Goal: Task Accomplishment & Management: Manage account settings

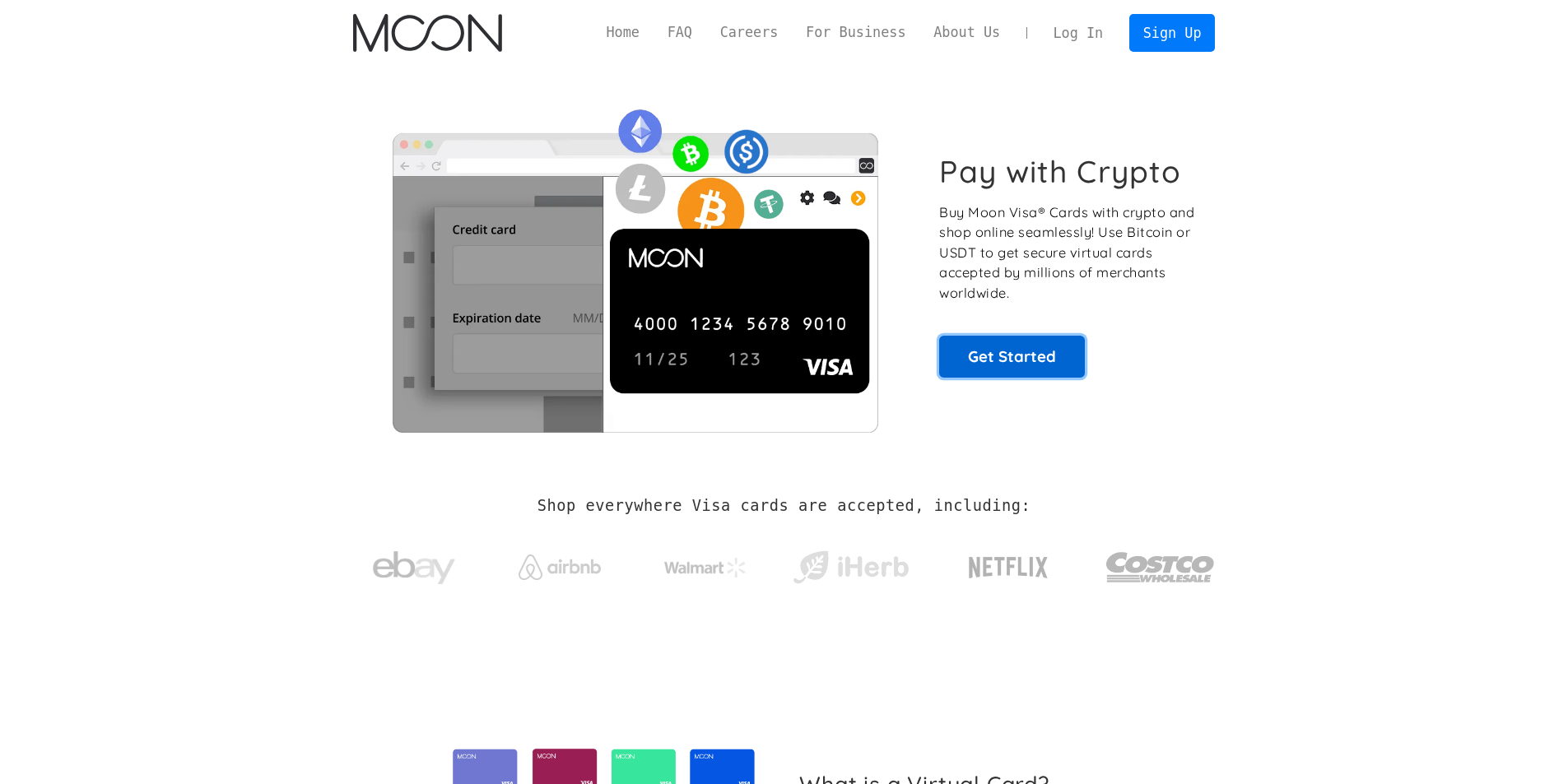
click at [1012, 369] on link "Get Started" at bounding box center [1011, 356] width 145 height 42
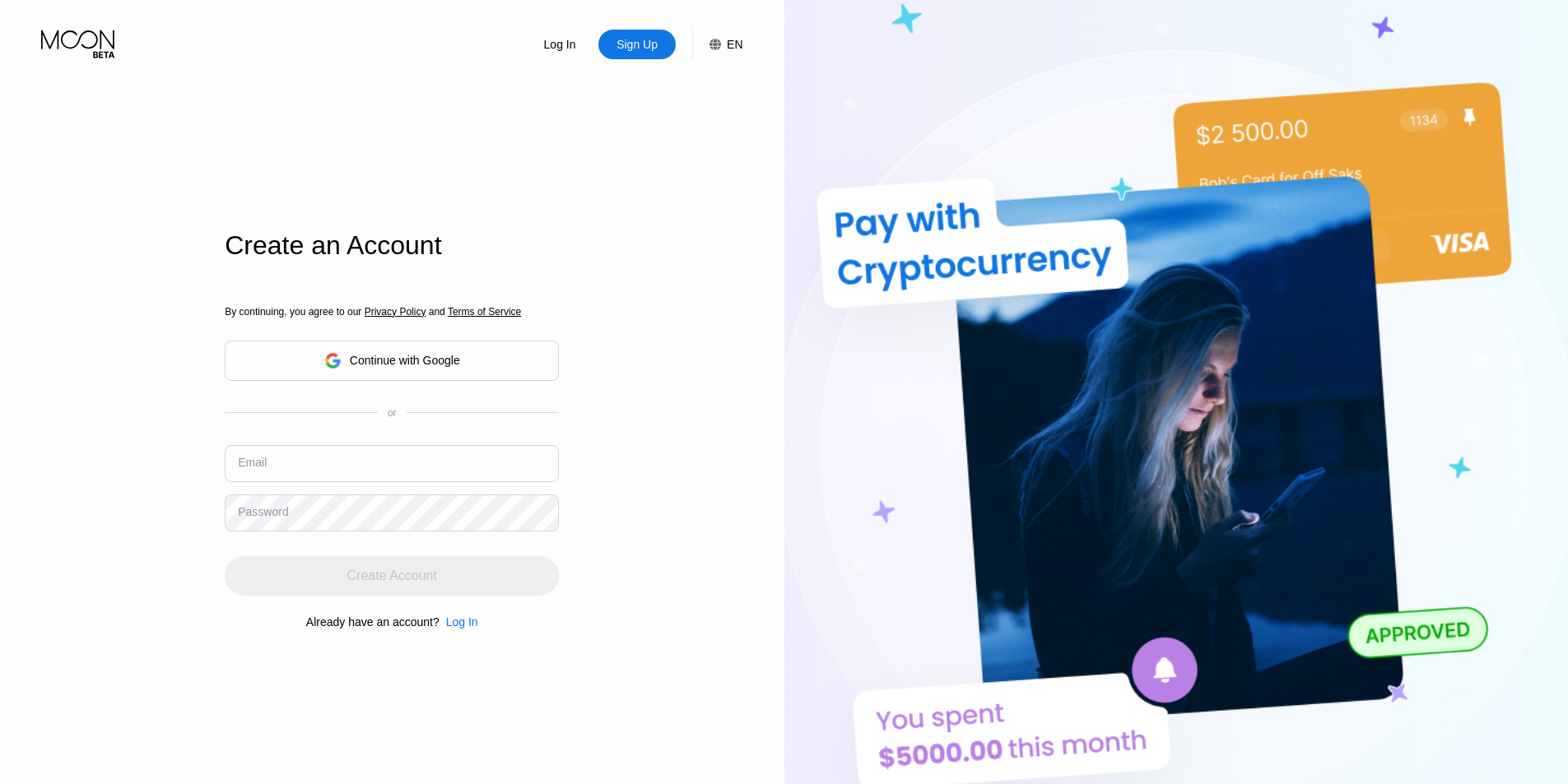
click at [403, 363] on div "Continue with Google" at bounding box center [405, 360] width 110 height 13
